Goal: Information Seeking & Learning: Check status

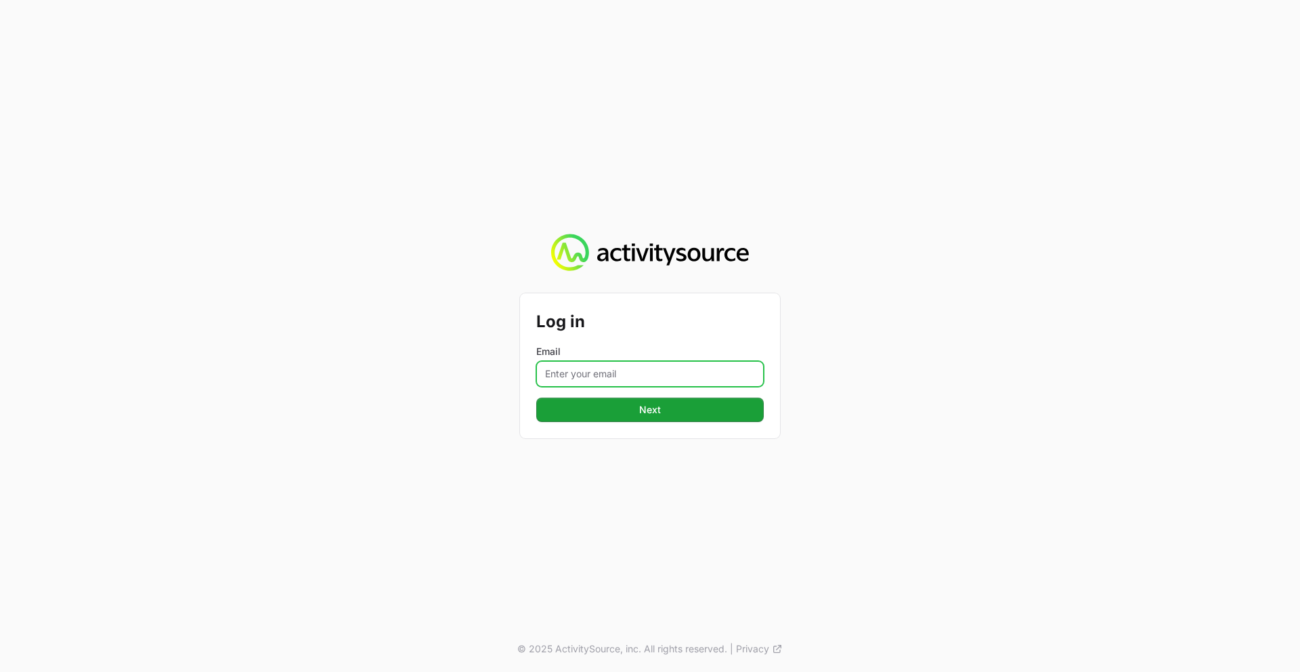
click at [580, 372] on input "Email" at bounding box center [649, 374] width 227 height 26
type input "[PERSON_NAME][EMAIL_ADDRESS][PERSON_NAME][DOMAIN_NAME]"
click at [536, 397] on button "Next" at bounding box center [649, 409] width 227 height 24
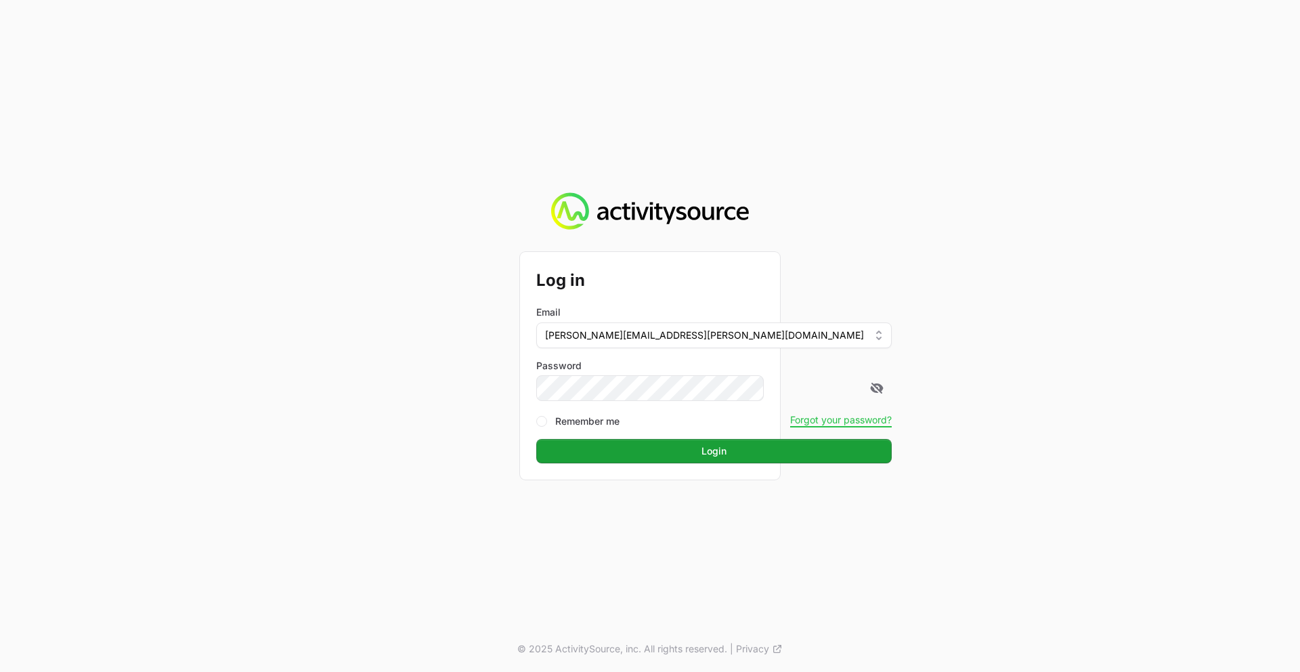
click at [536, 439] on button "Login" at bounding box center [713, 451] width 355 height 24
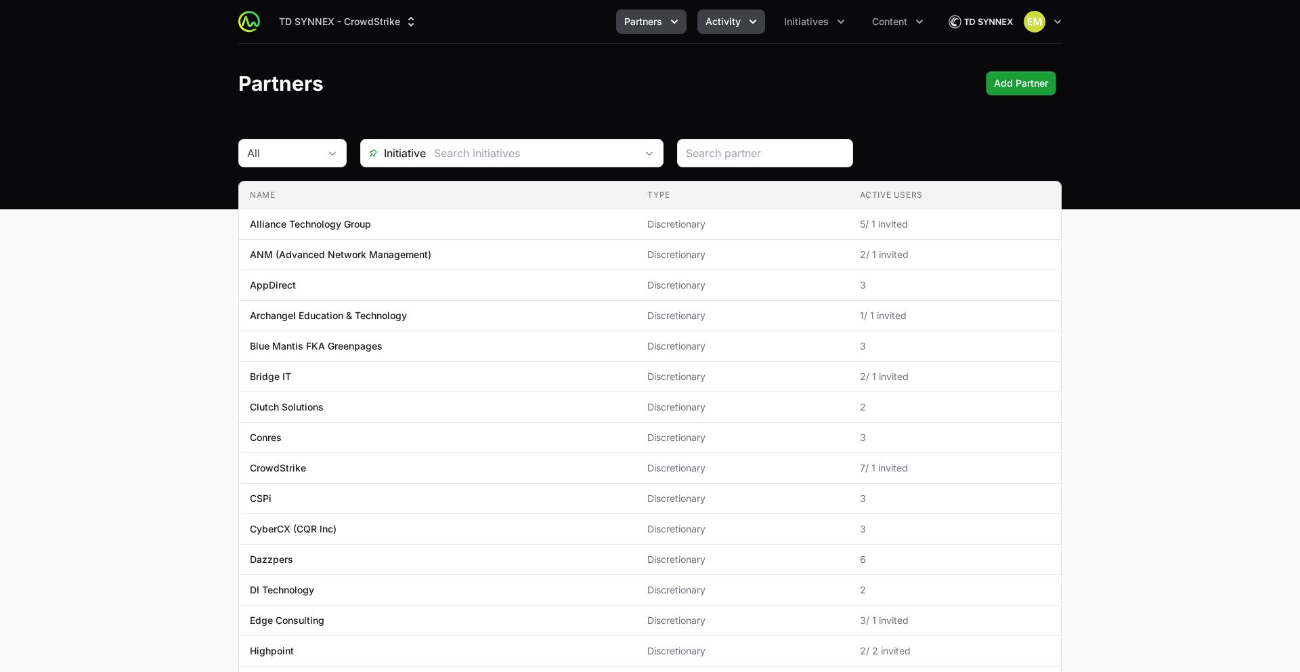
click at [719, 33] on button "Activity" at bounding box center [731, 21] width 68 height 24
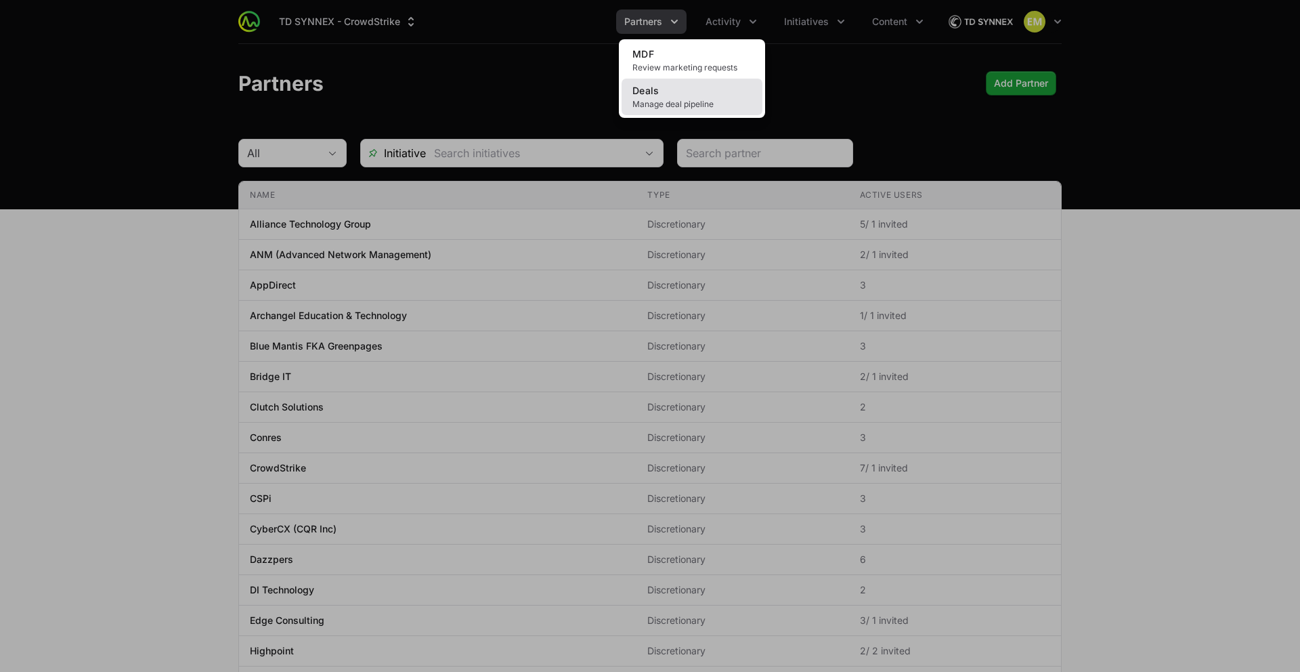
click at [695, 97] on link "Deals Manage deal pipeline" at bounding box center [691, 97] width 141 height 37
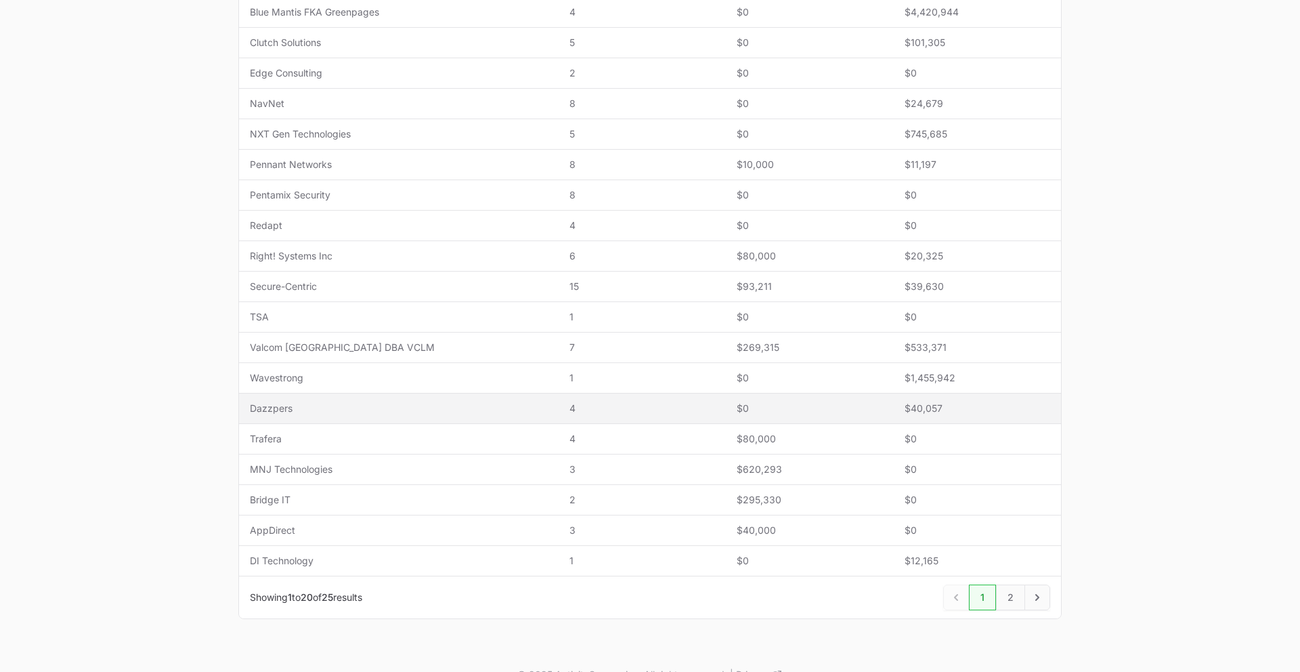
scroll to position [362, 0]
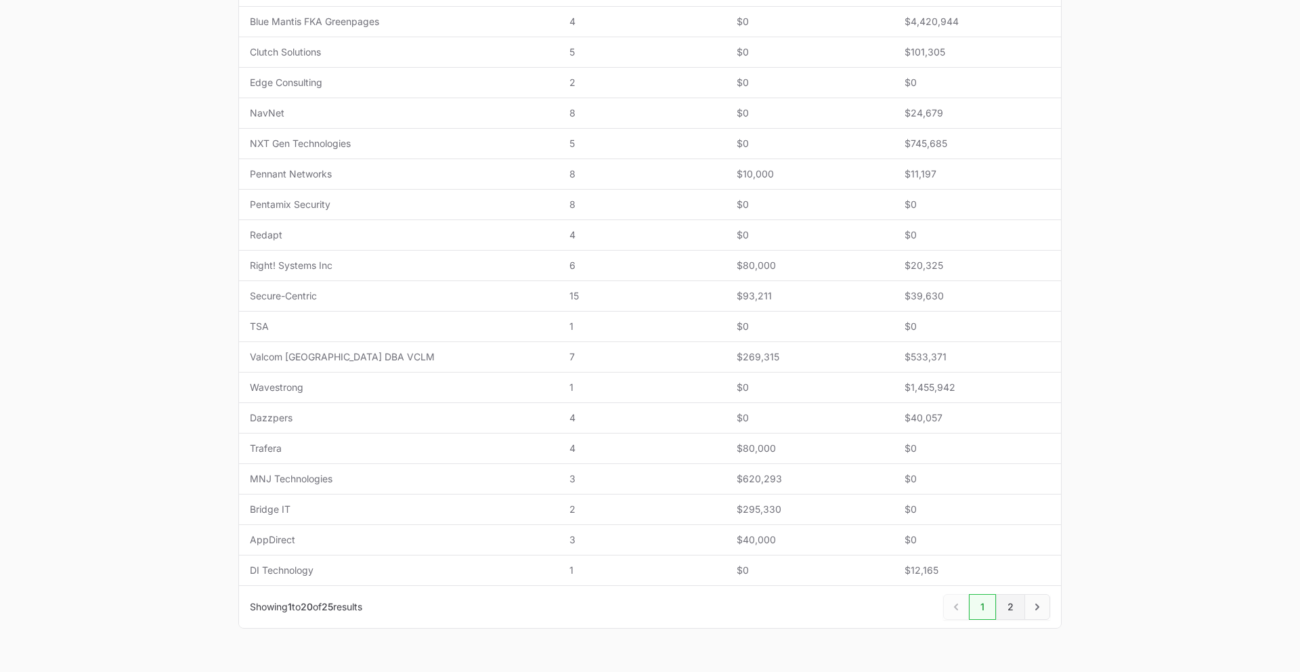
click at [1011, 610] on link "2" at bounding box center [1010, 607] width 29 height 26
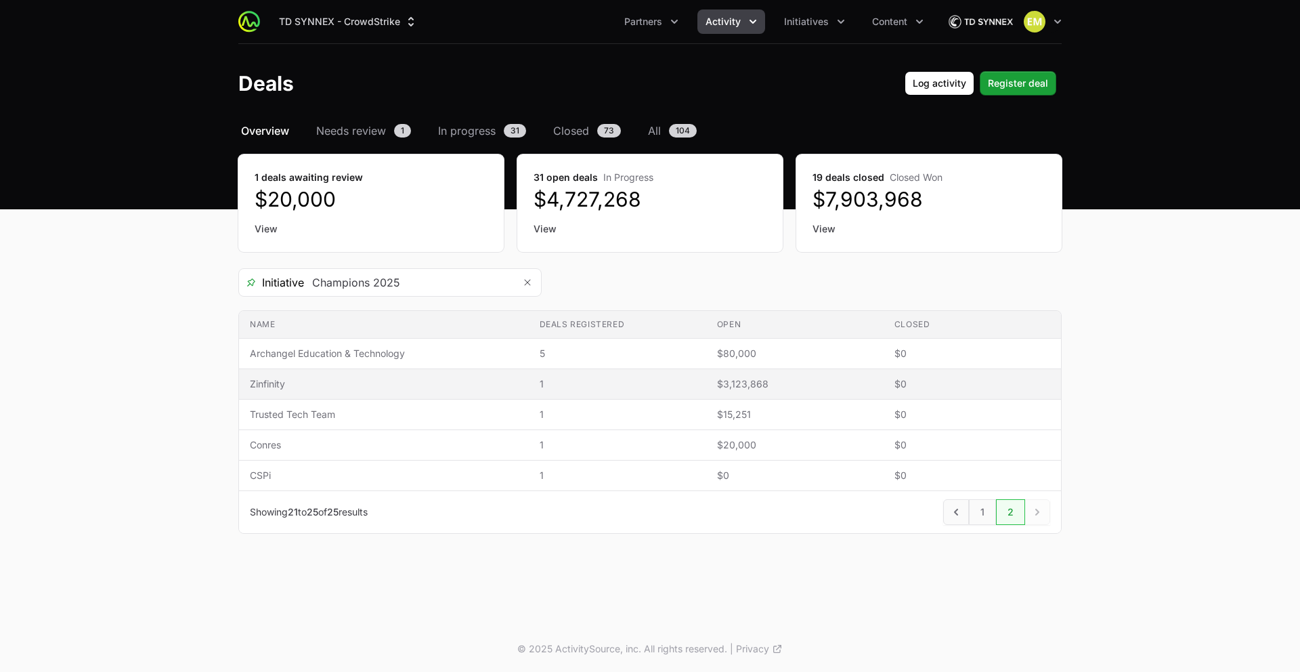
click at [354, 387] on span "Zinfinity" at bounding box center [384, 384] width 268 height 14
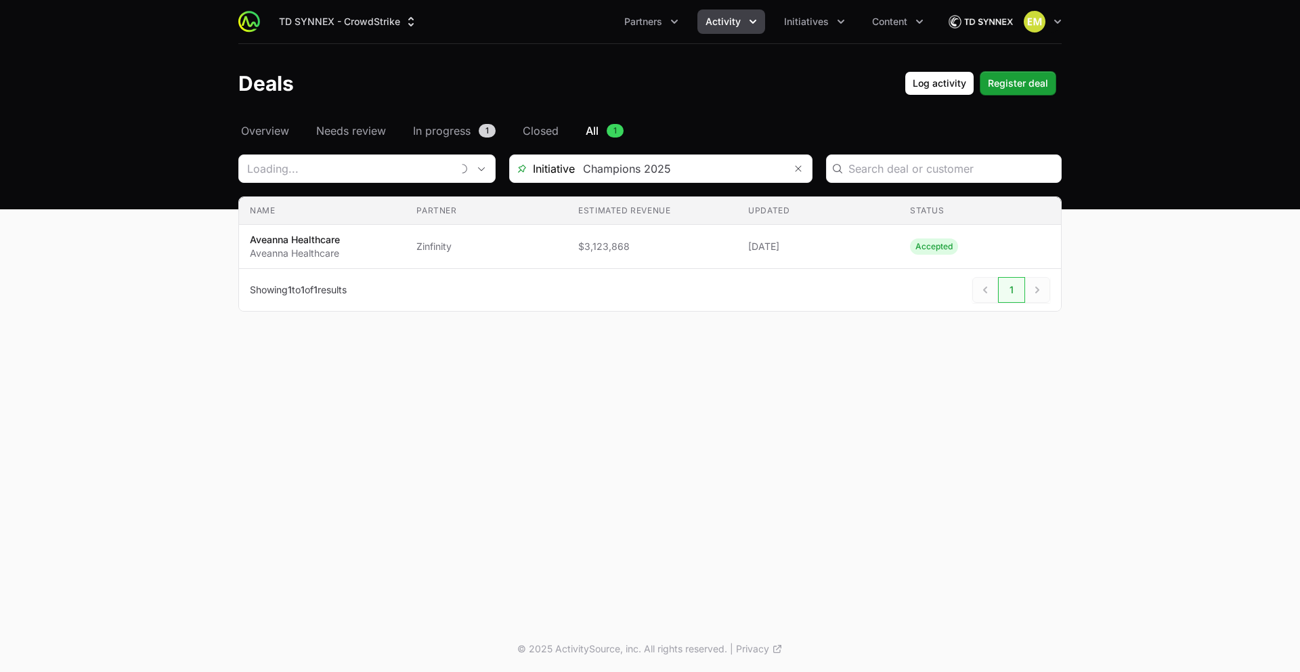
type input "Zinfinity"
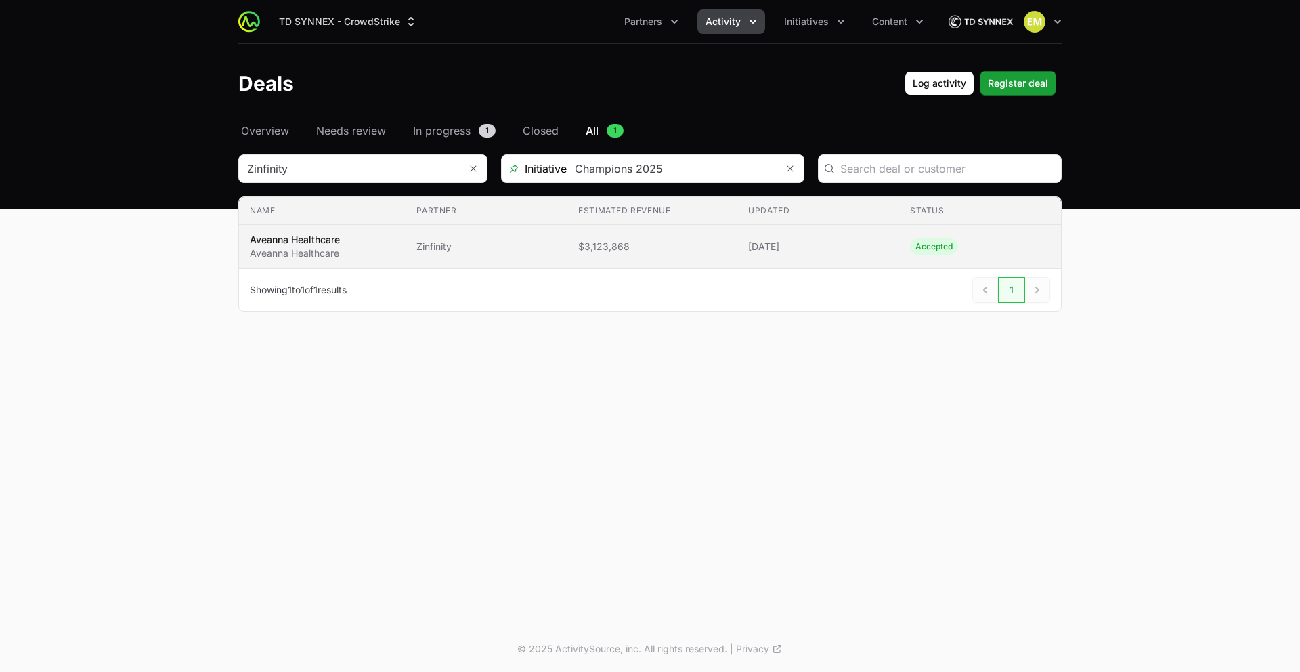
click at [480, 244] on span "Zinfinity" at bounding box center [486, 247] width 140 height 14
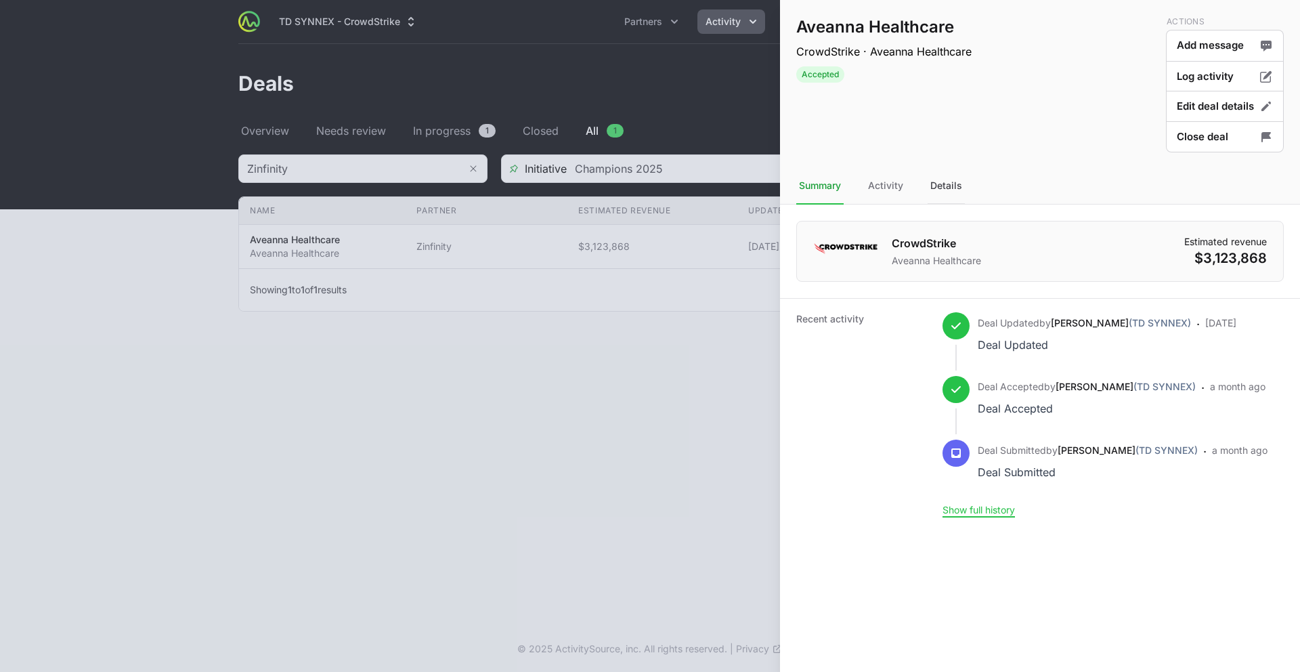
click at [949, 188] on div "Details" at bounding box center [945, 186] width 37 height 37
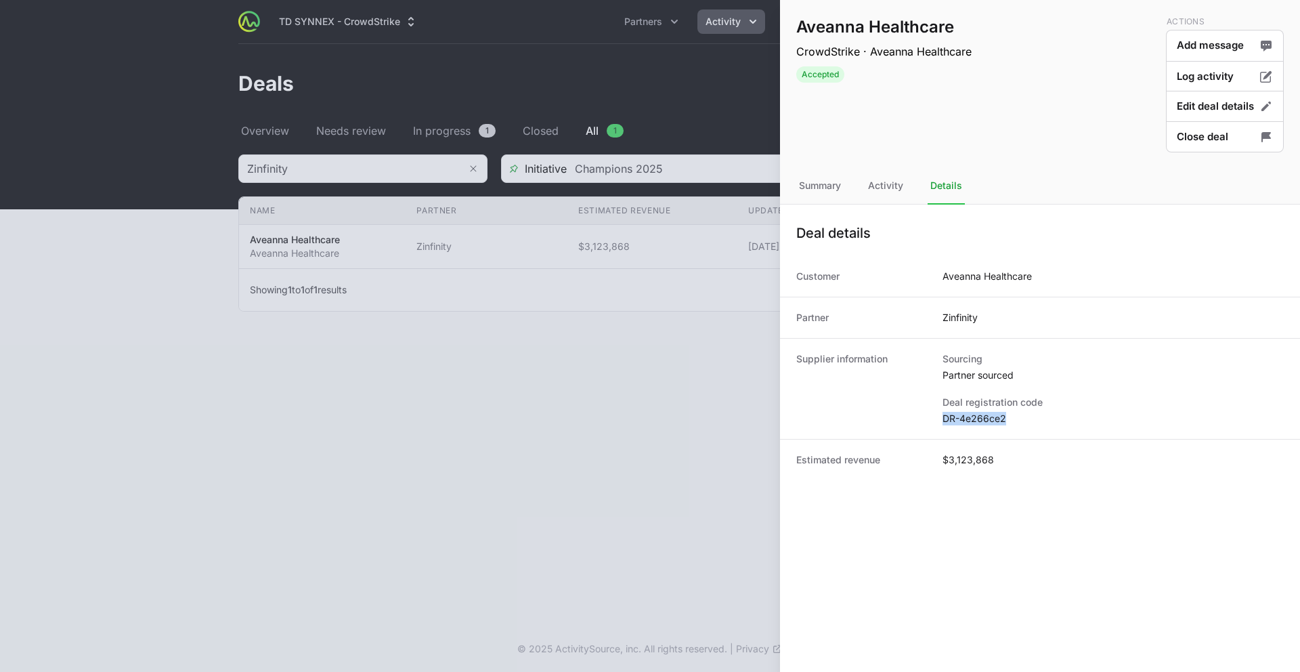
drag, startPoint x: 1016, startPoint y: 419, endPoint x: 942, endPoint y: 420, distance: 73.8
click at [942, 420] on dd "DR-4e266ce2" at bounding box center [1112, 419] width 341 height 14
copy dd "DR-4e266ce2"
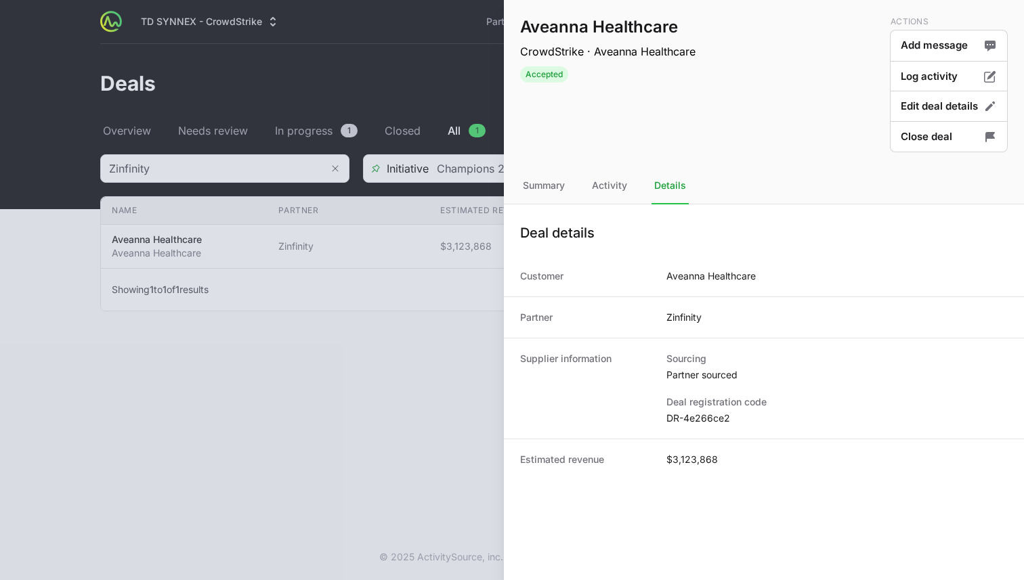
click at [401, 70] on div at bounding box center [512, 290] width 1024 height 580
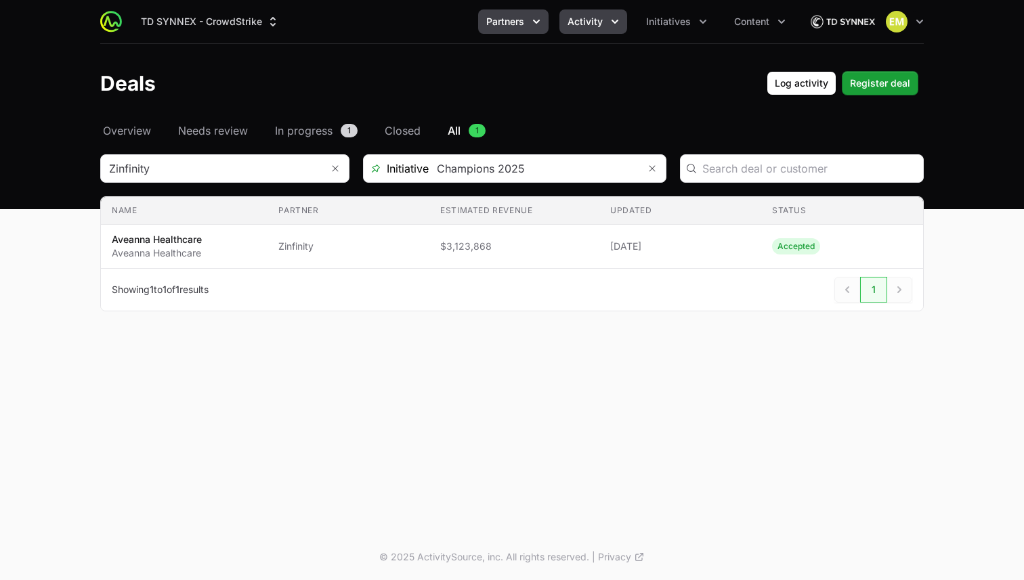
click at [506, 22] on span "Partners" at bounding box center [505, 22] width 38 height 14
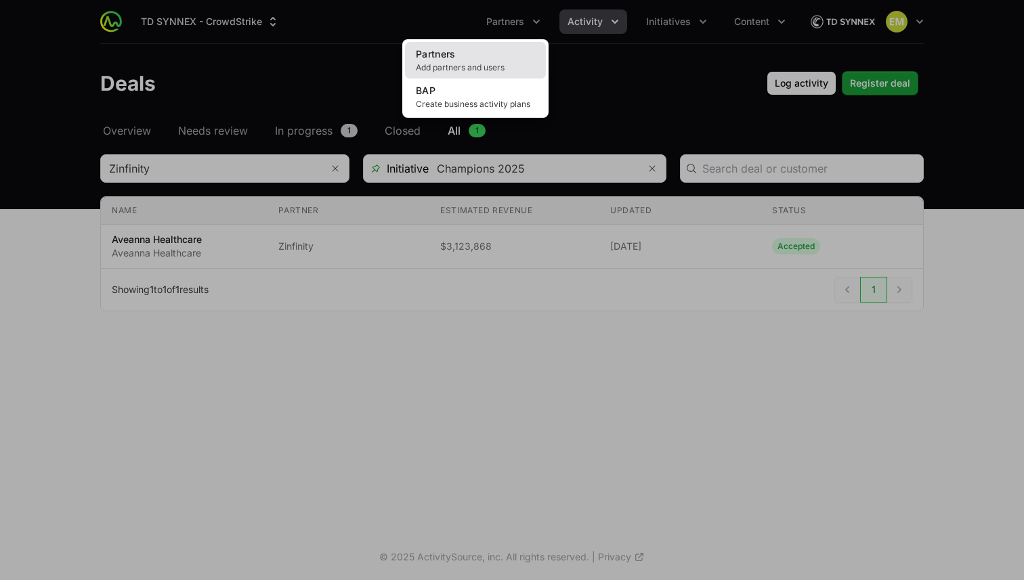
click at [475, 62] on span "Add partners and users" at bounding box center [475, 67] width 119 height 11
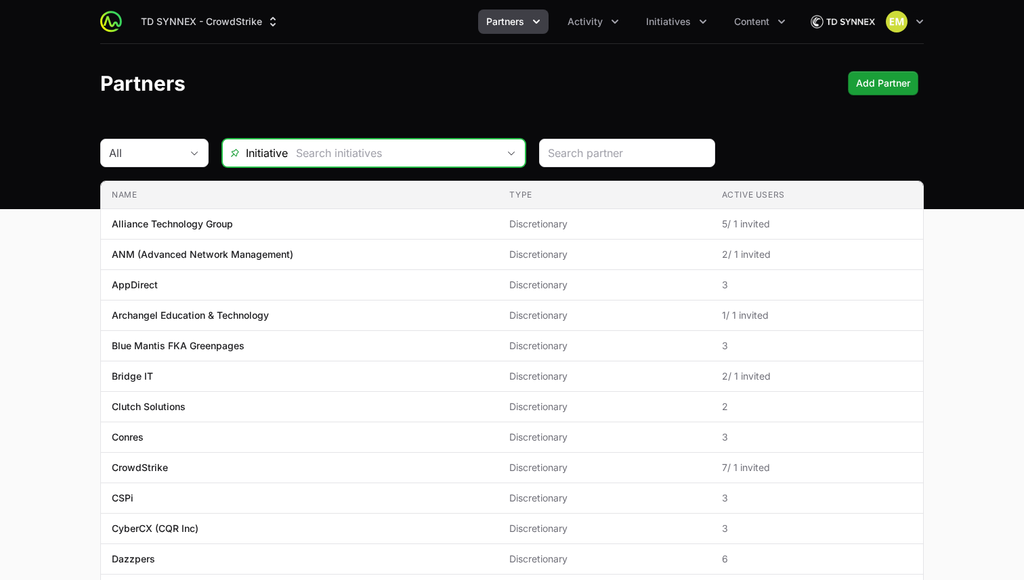
click at [399, 154] on input "text" at bounding box center [393, 152] width 210 height 27
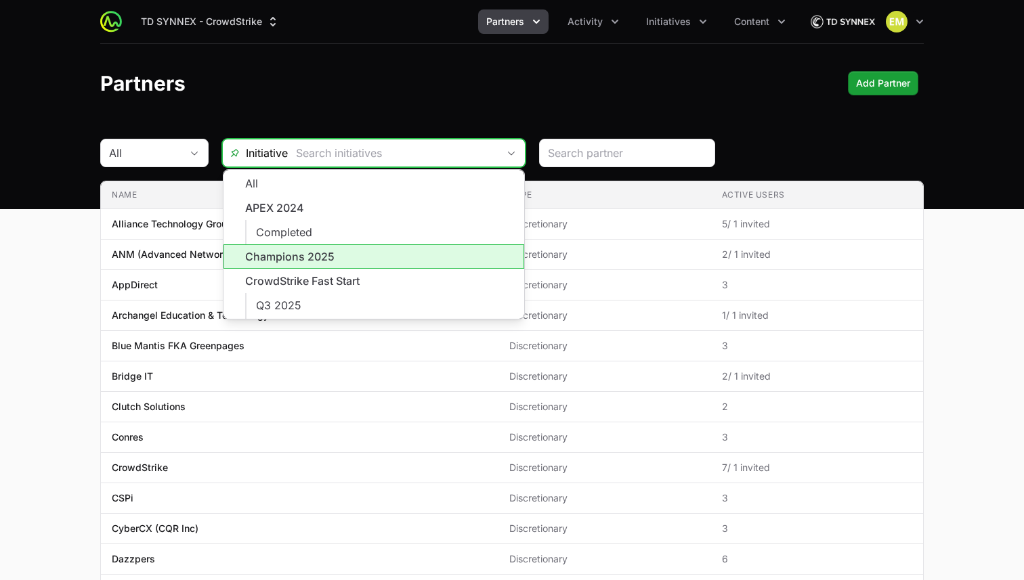
click at [332, 257] on li "Champions 2025" at bounding box center [373, 256] width 301 height 24
type input "Champions 2025"
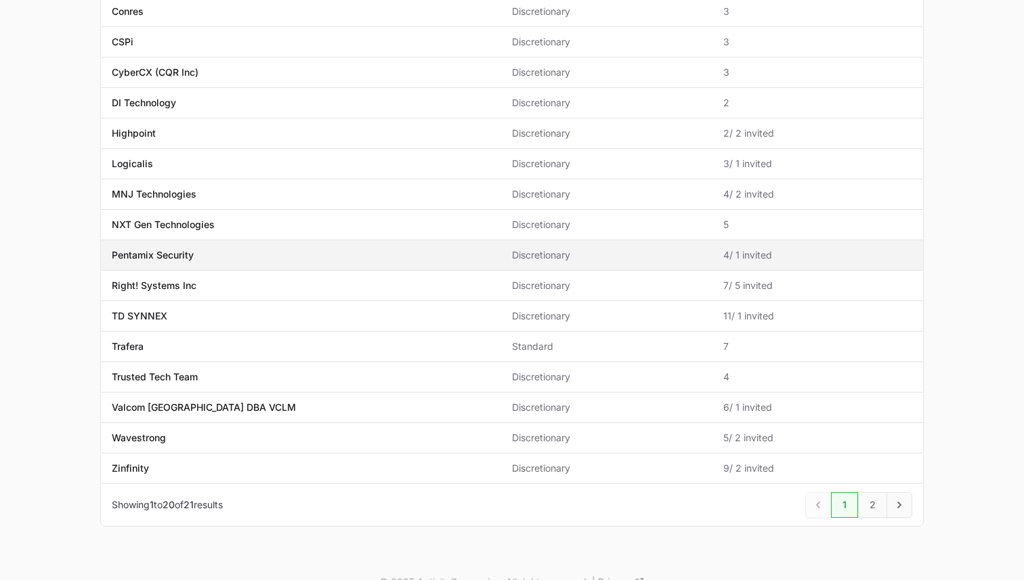
scroll to position [336, 0]
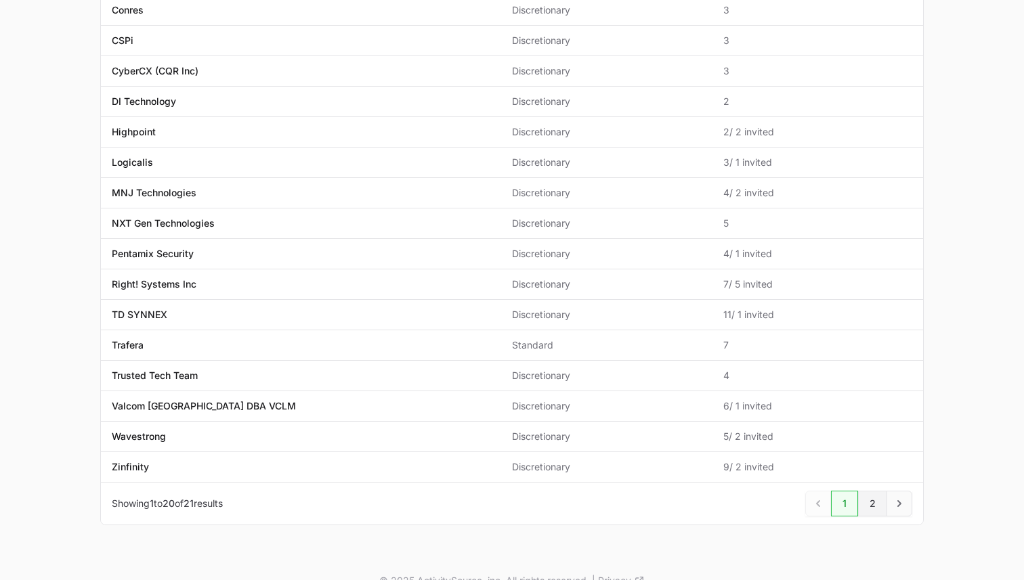
click at [864, 504] on link "2" at bounding box center [872, 504] width 29 height 26
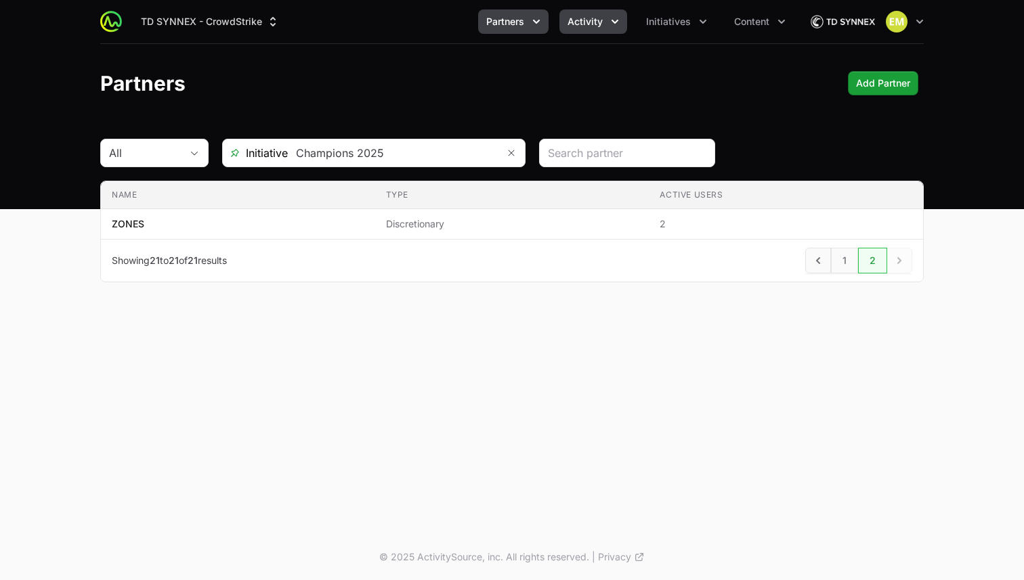
click at [609, 26] on icon "Activity menu" at bounding box center [615, 22] width 14 height 14
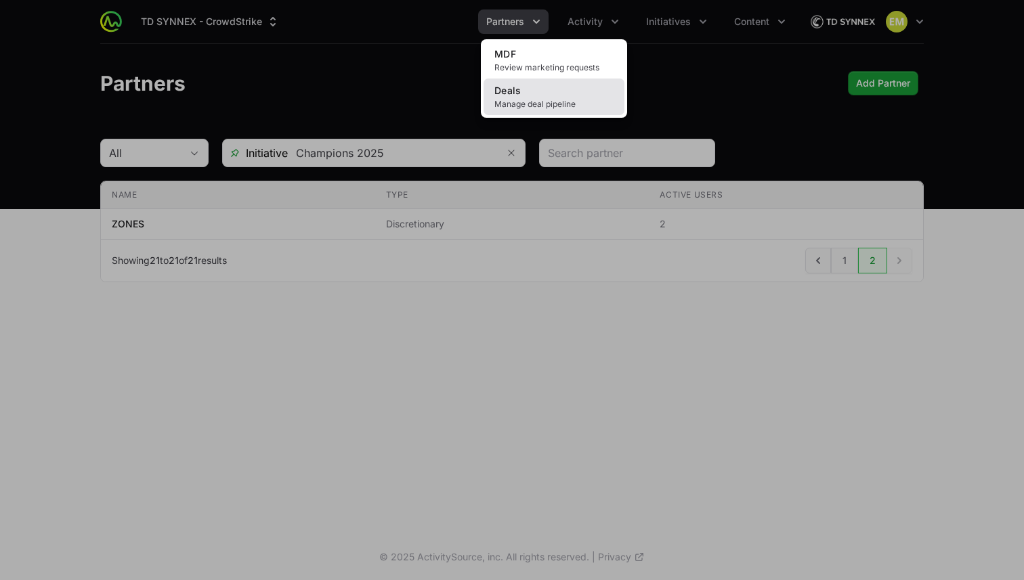
click at [535, 102] on span "Manage deal pipeline" at bounding box center [553, 104] width 119 height 11
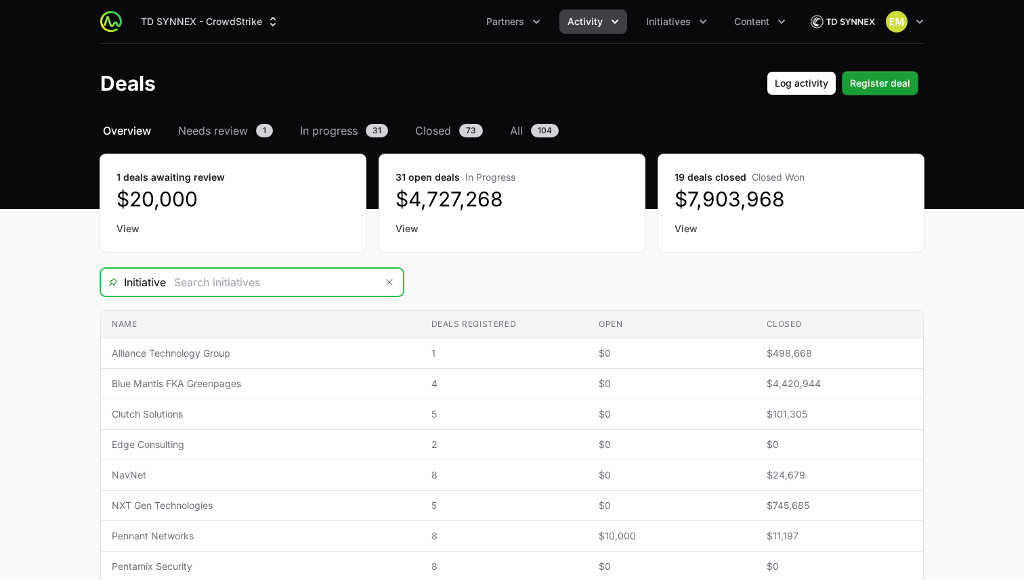
click at [301, 283] on input "Deals Filters" at bounding box center [271, 282] width 210 height 27
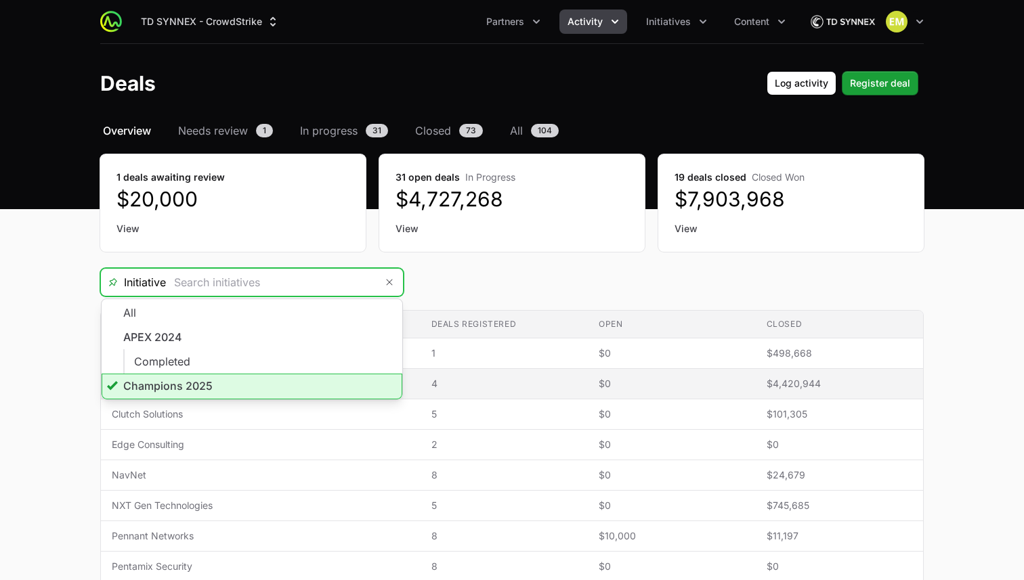
click at [231, 384] on li "Champions 2025" at bounding box center [252, 387] width 301 height 26
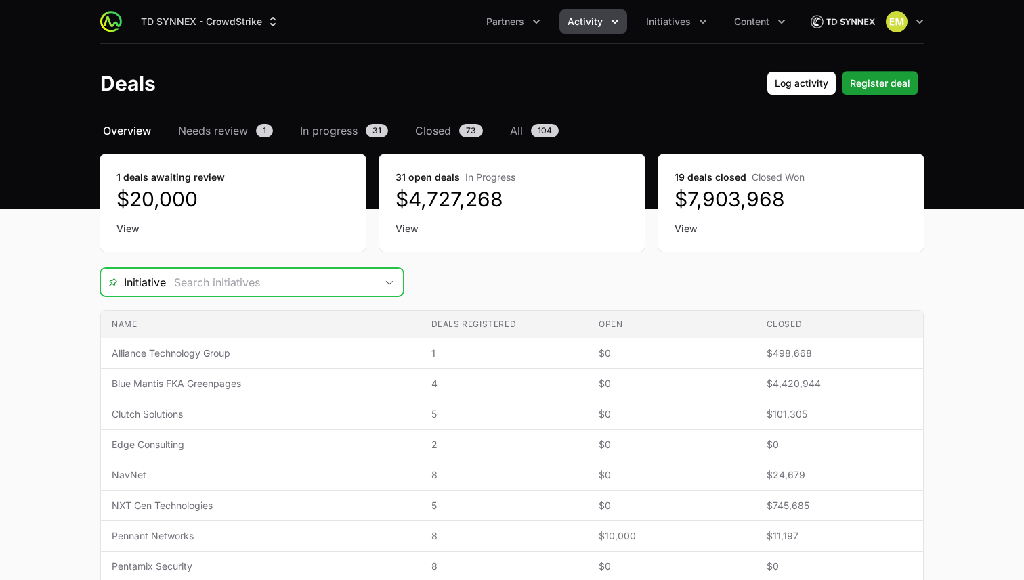
click at [264, 278] on input "Deals Filters" at bounding box center [271, 282] width 210 height 27
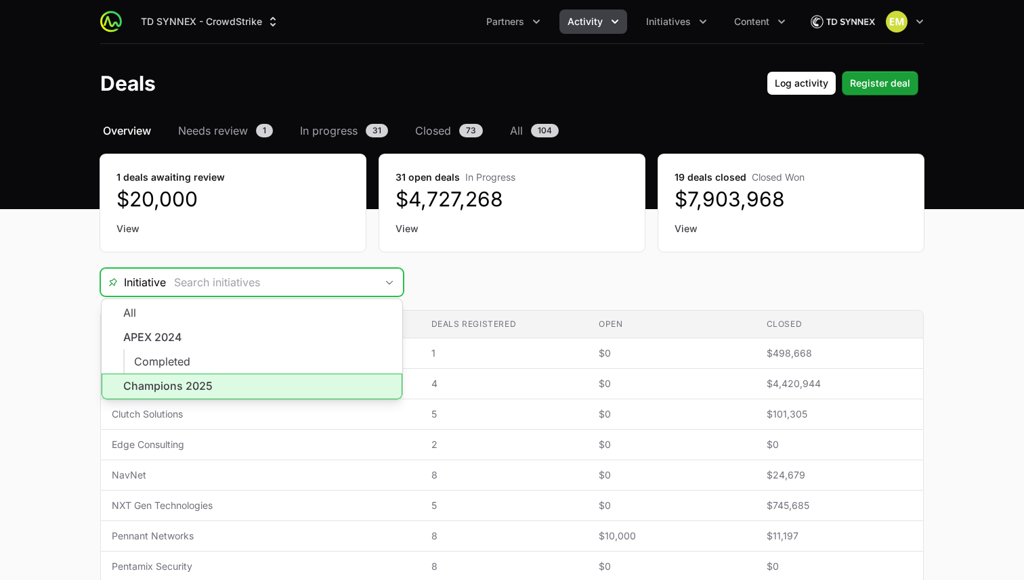
click at [237, 379] on li "Champions 2025" at bounding box center [252, 387] width 301 height 26
type input "Champions 2025"
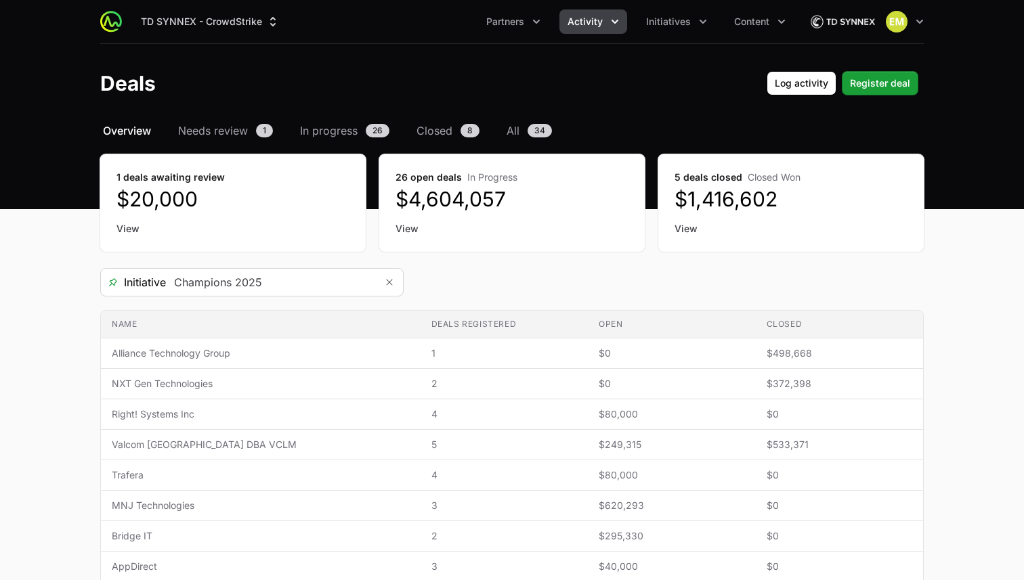
click at [699, 181] on dt "5 deals closed Closed Won" at bounding box center [790, 178] width 233 height 14
click at [695, 230] on link "View" at bounding box center [790, 229] width 233 height 14
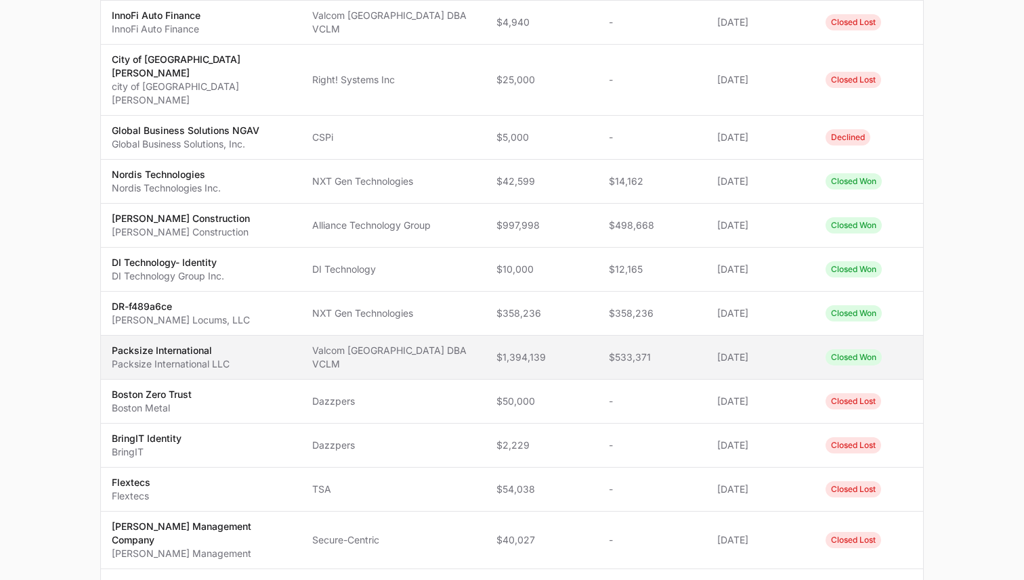
scroll to position [331, 0]
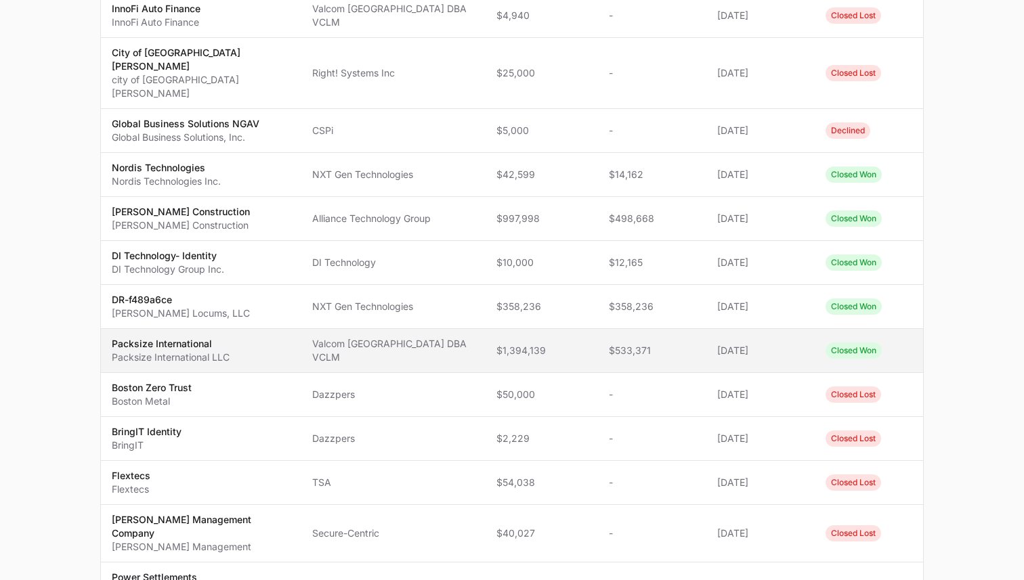
click at [707, 329] on td "Updated [DATE]" at bounding box center [760, 351] width 108 height 44
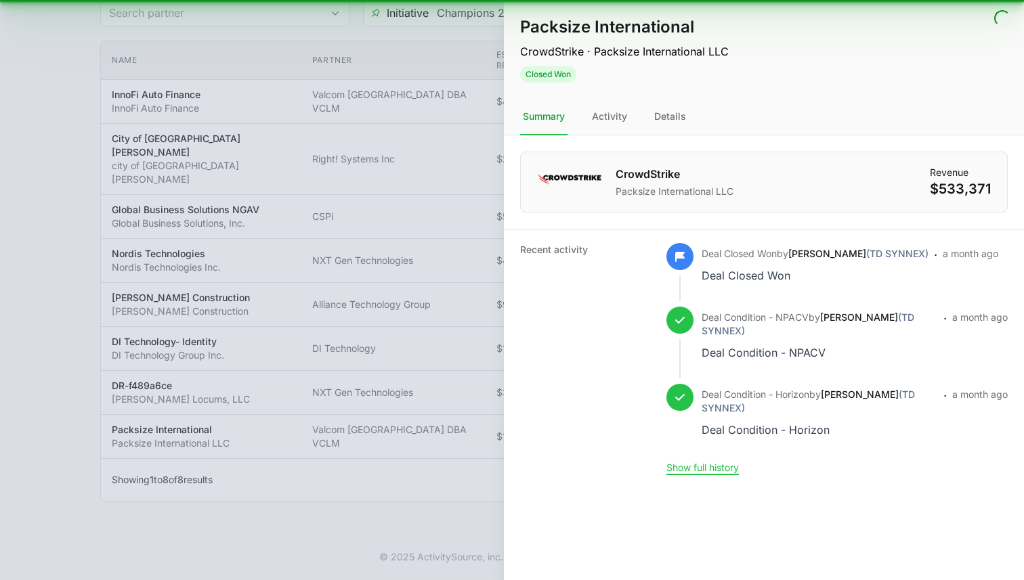
scroll to position [207, 0]
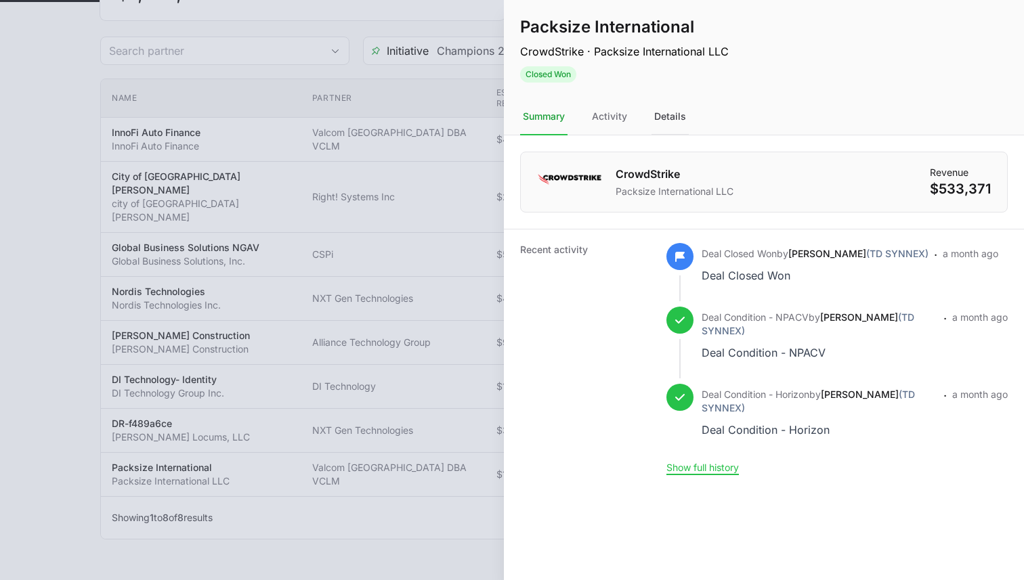
click at [670, 118] on div "Details" at bounding box center [669, 117] width 37 height 37
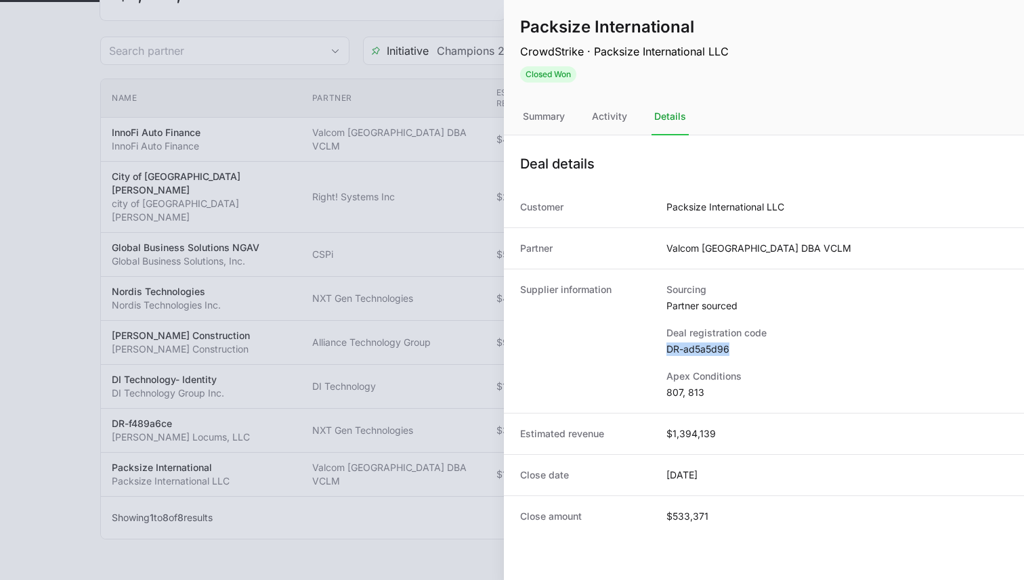
drag, startPoint x: 731, startPoint y: 351, endPoint x: 663, endPoint y: 353, distance: 67.7
click at [663, 353] on div "Supplier information Sourcing Partner sourced Deal registration code DR-ad5a5d9…" at bounding box center [764, 341] width 520 height 144
copy dd "DR-ad5a5d96"
click at [43, 162] on div at bounding box center [512, 290] width 1024 height 580
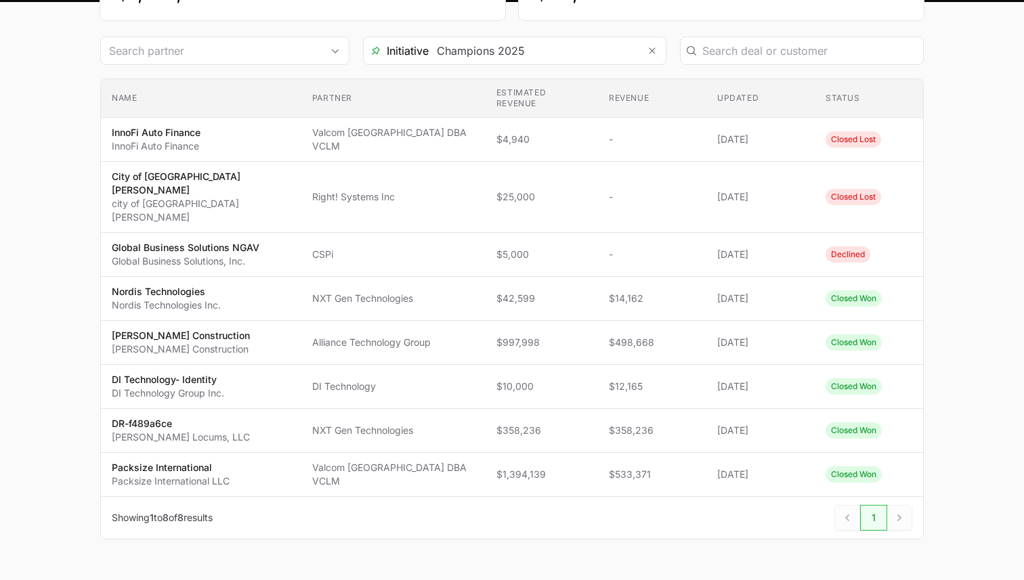
scroll to position [0, 0]
